Goal: Information Seeking & Learning: Learn about a topic

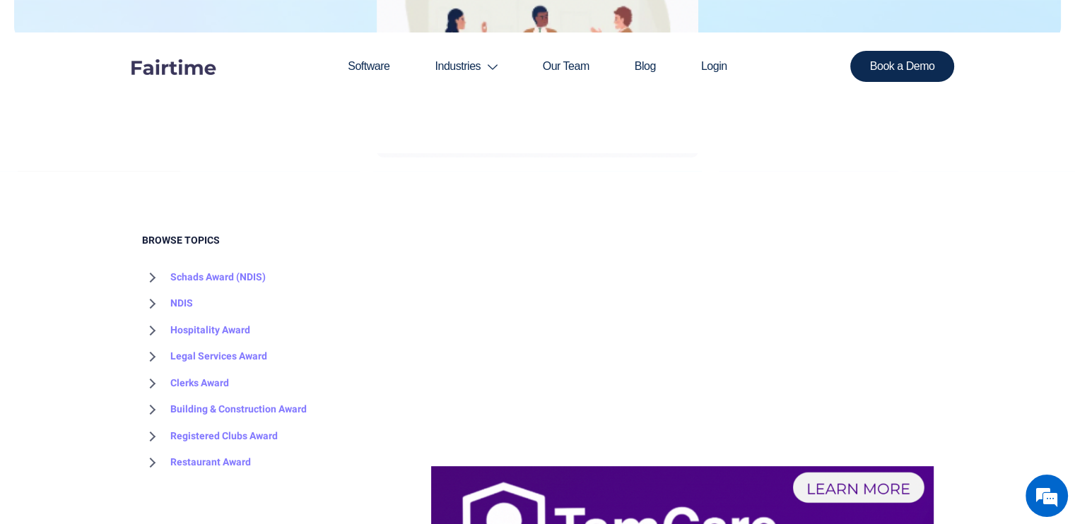
scroll to position [495, 0]
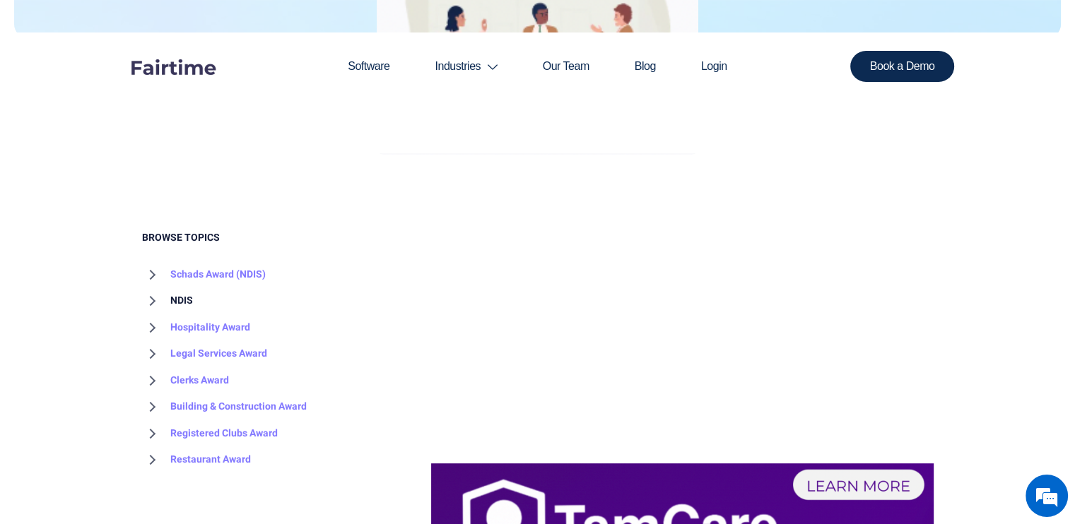
click at [184, 300] on link "NDIS" at bounding box center [167, 301] width 51 height 27
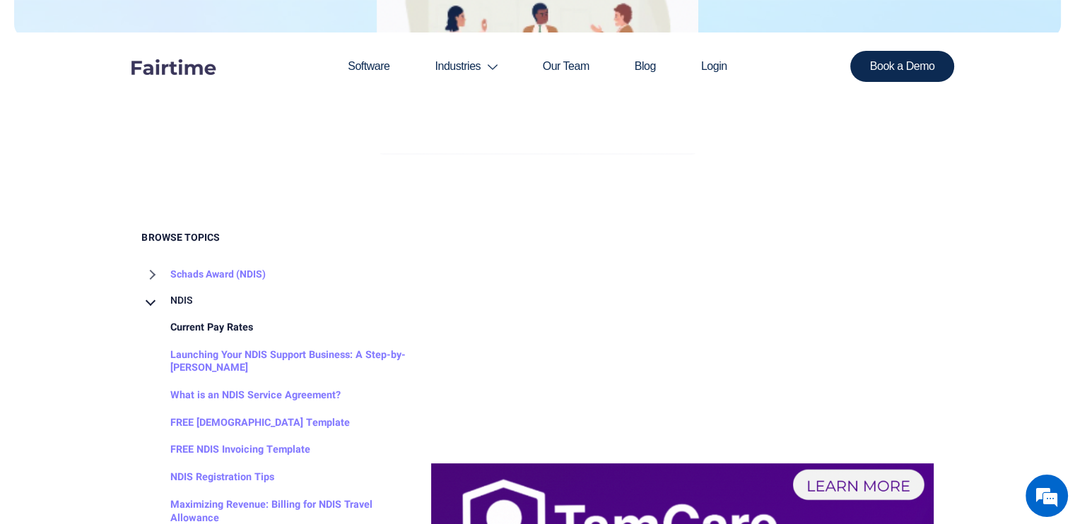
click at [212, 329] on link "Current Pay Rates" at bounding box center [197, 328] width 111 height 28
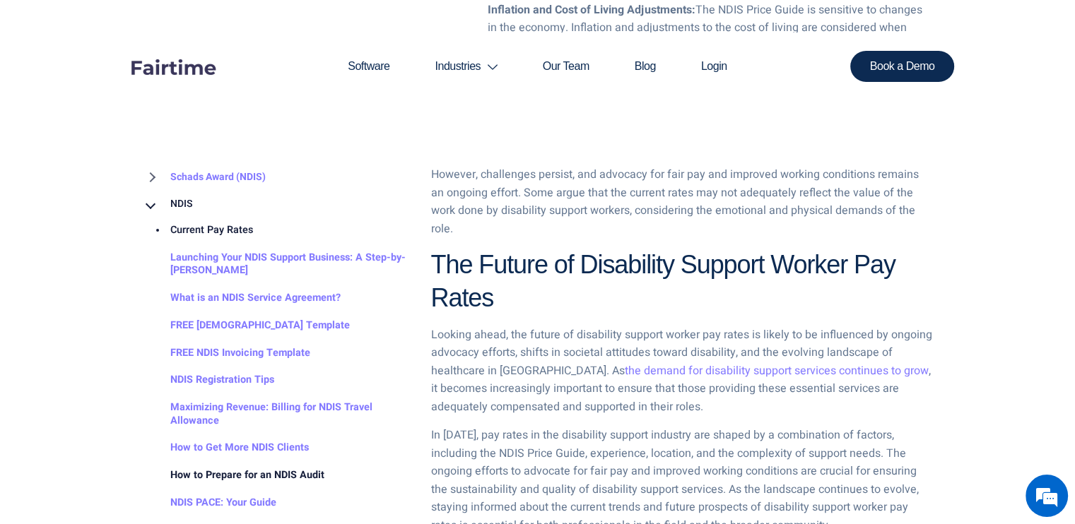
click at [228, 475] on link "How to Prepare for an NDIS Audit" at bounding box center [233, 476] width 182 height 28
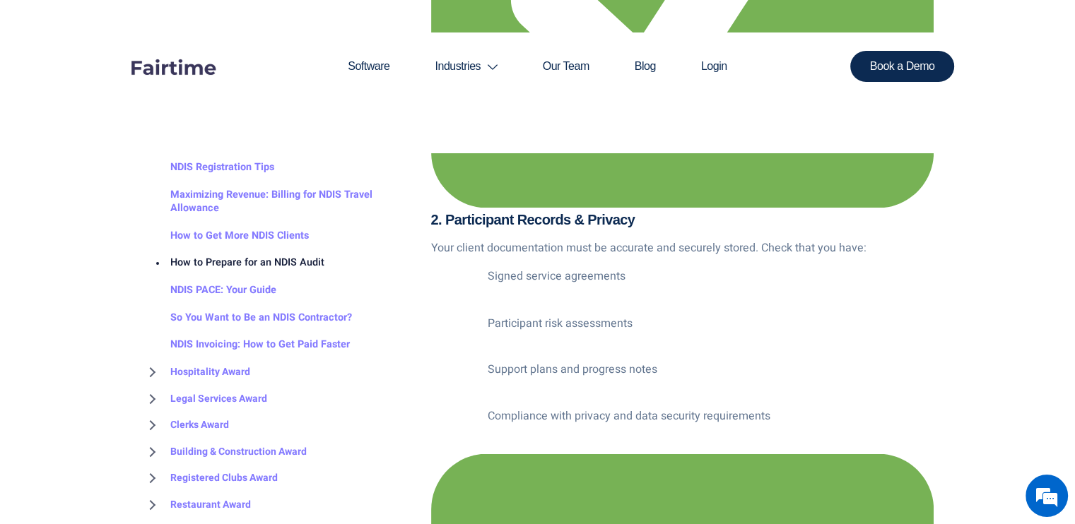
scroll to position [283, 0]
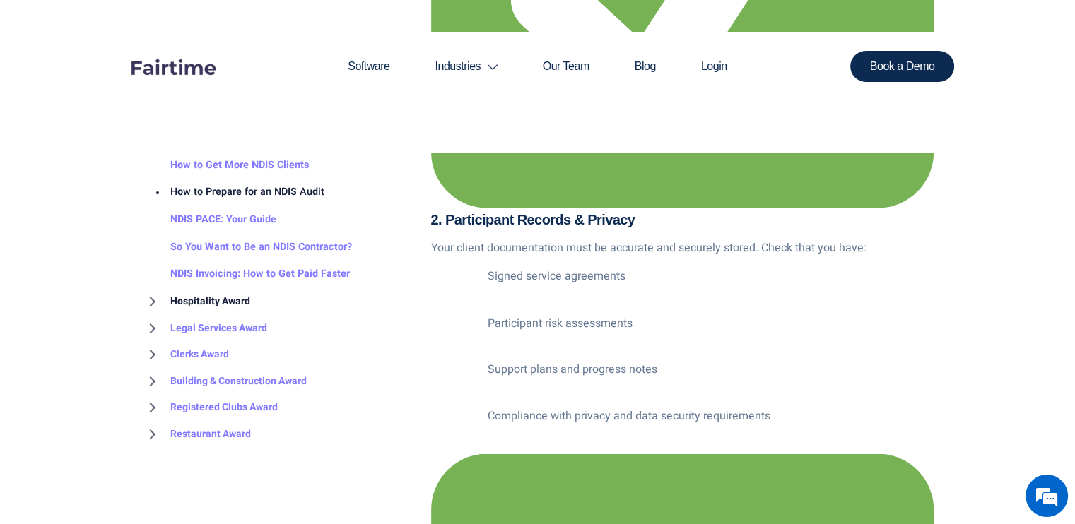
click at [153, 300] on link "Hospitality Award" at bounding box center [196, 302] width 108 height 27
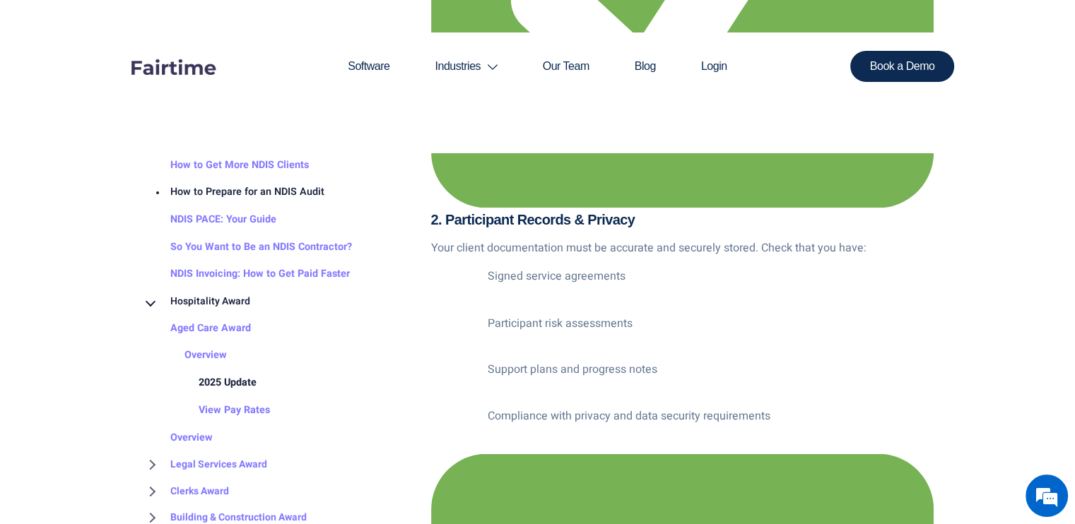
click at [235, 383] on link "2025 Update" at bounding box center [213, 384] width 86 height 28
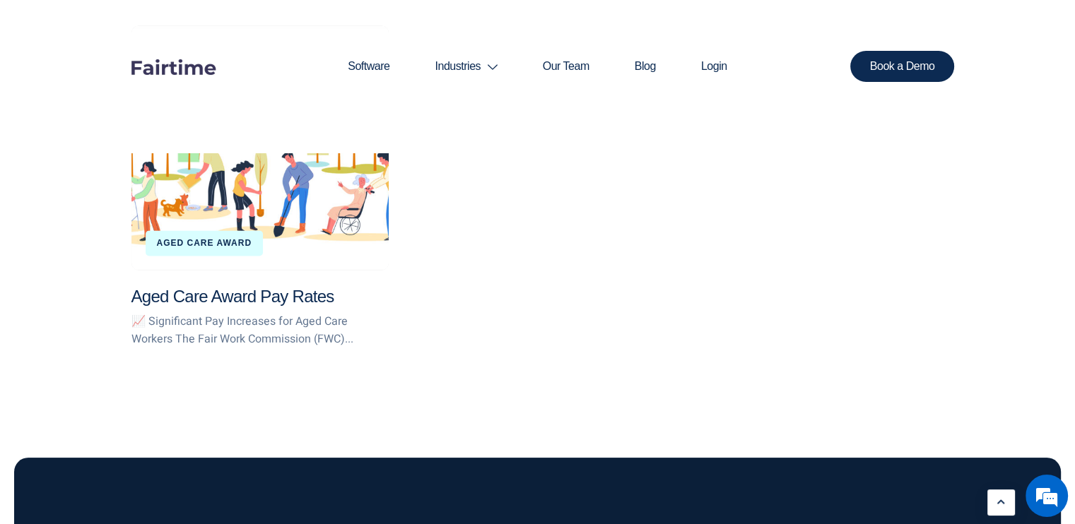
scroll to position [2331, 0]
